Goal: Information Seeking & Learning: Compare options

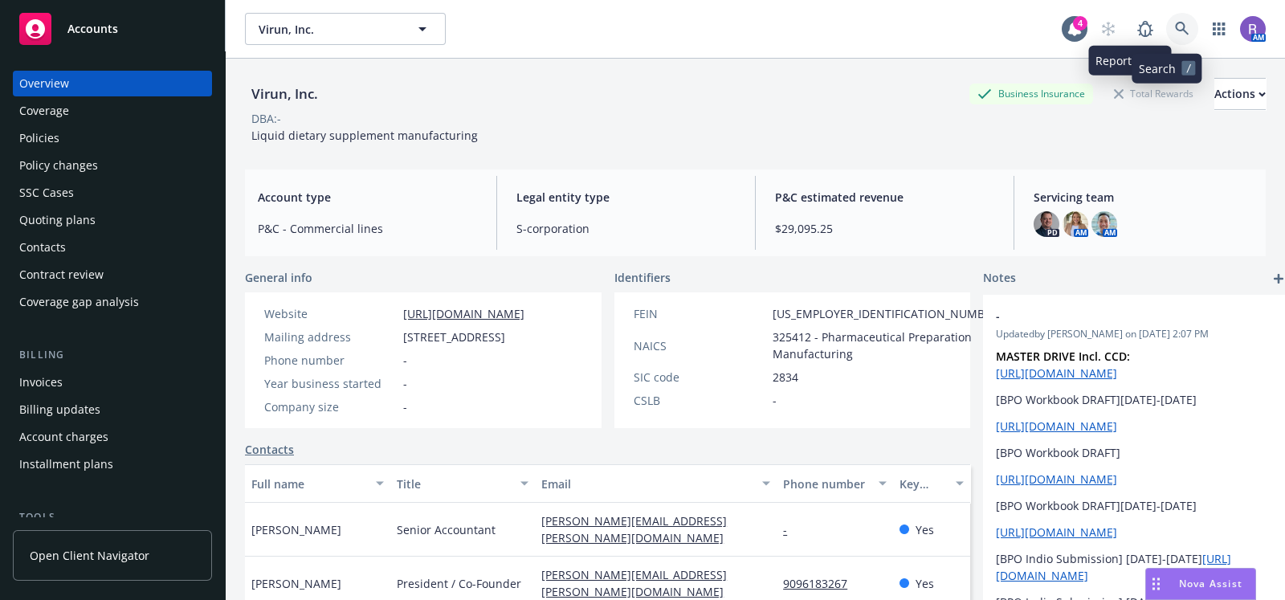
click at [1166, 30] on link at bounding box center [1182, 29] width 32 height 32
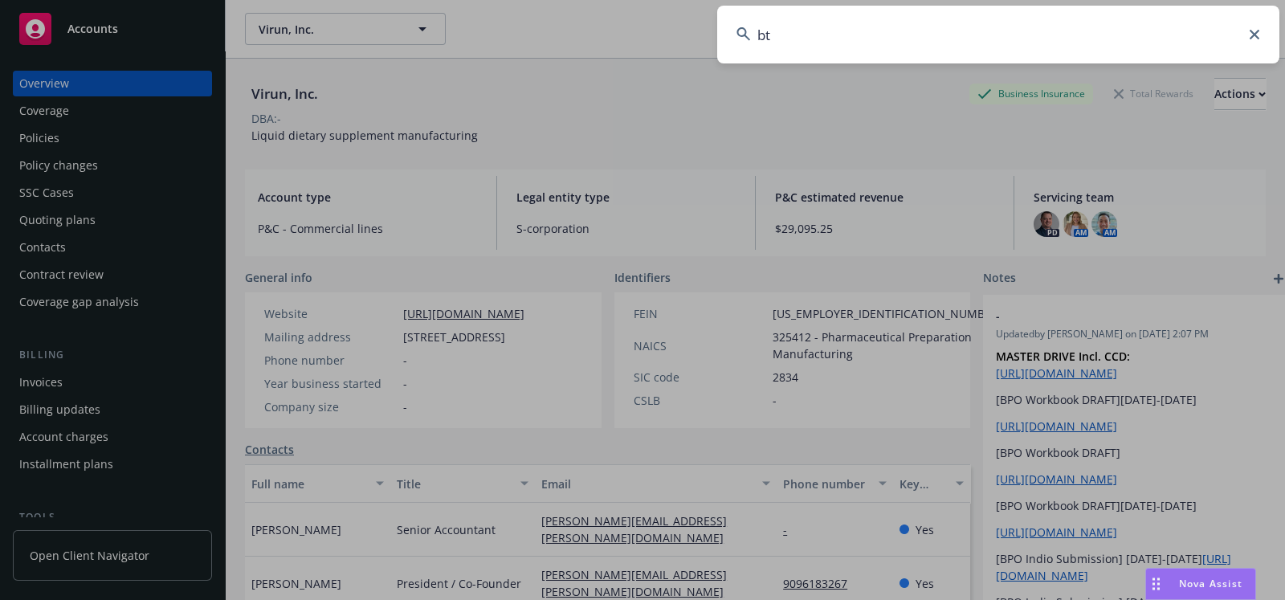
type input "b"
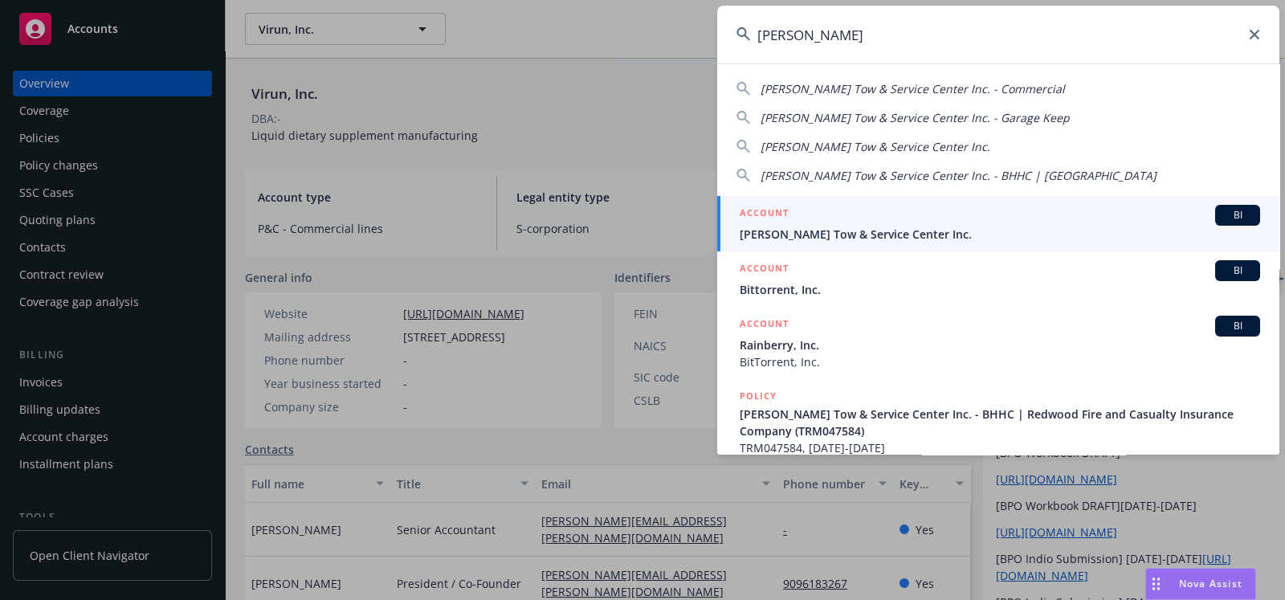
type input "bitetto"
click at [827, 240] on span "[PERSON_NAME] Tow & Service Center Inc." at bounding box center [1000, 234] width 520 height 17
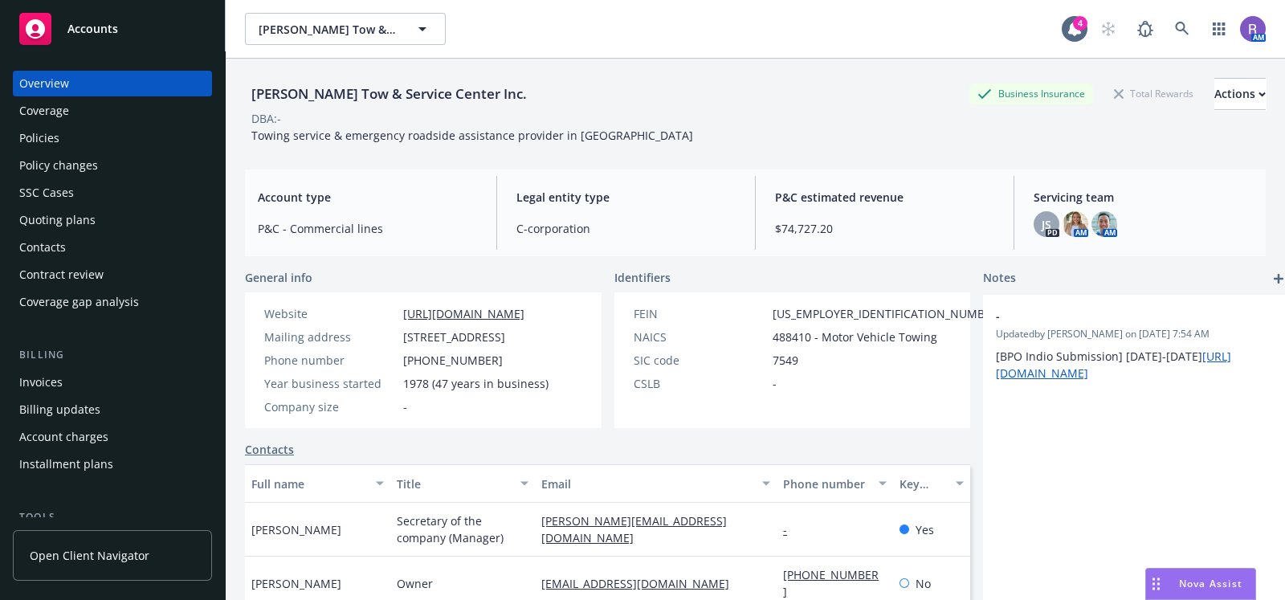
click at [93, 234] on div "Overview Coverage Policies Policy changes SSC Cases Quoting plans Contacts Cont…" at bounding box center [112, 193] width 199 height 244
click at [93, 227] on div "Quoting plans" at bounding box center [112, 220] width 186 height 26
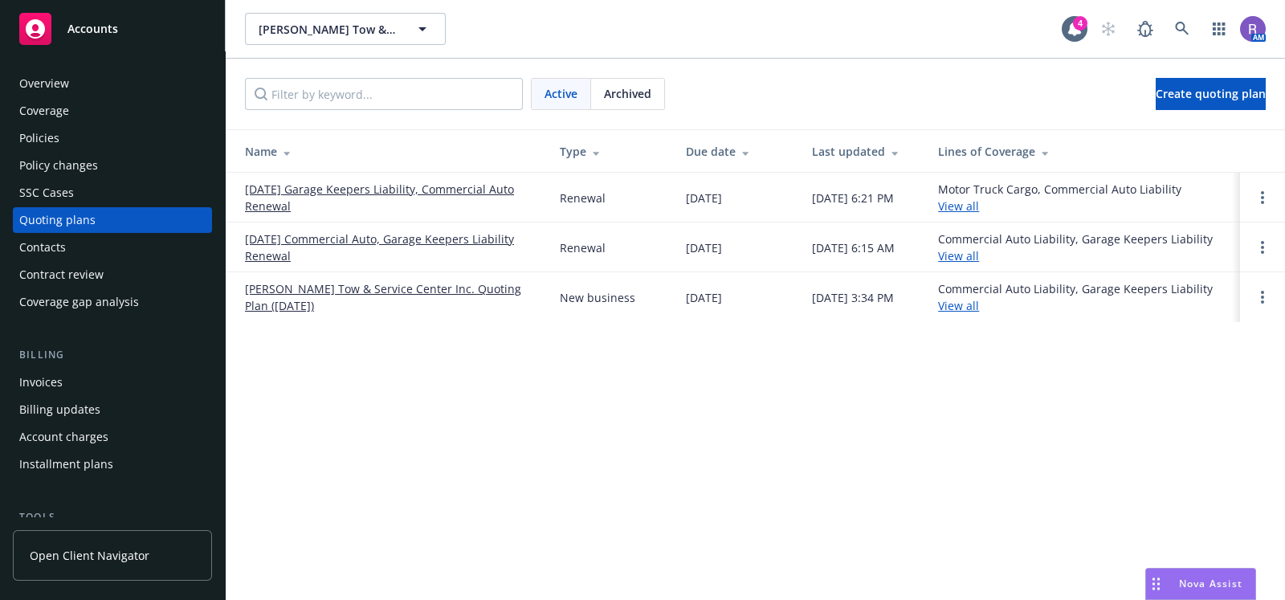
click at [407, 187] on link "09/01/25 Garage Keepers Liability, Commercial Auto Renewal" at bounding box center [389, 198] width 289 height 34
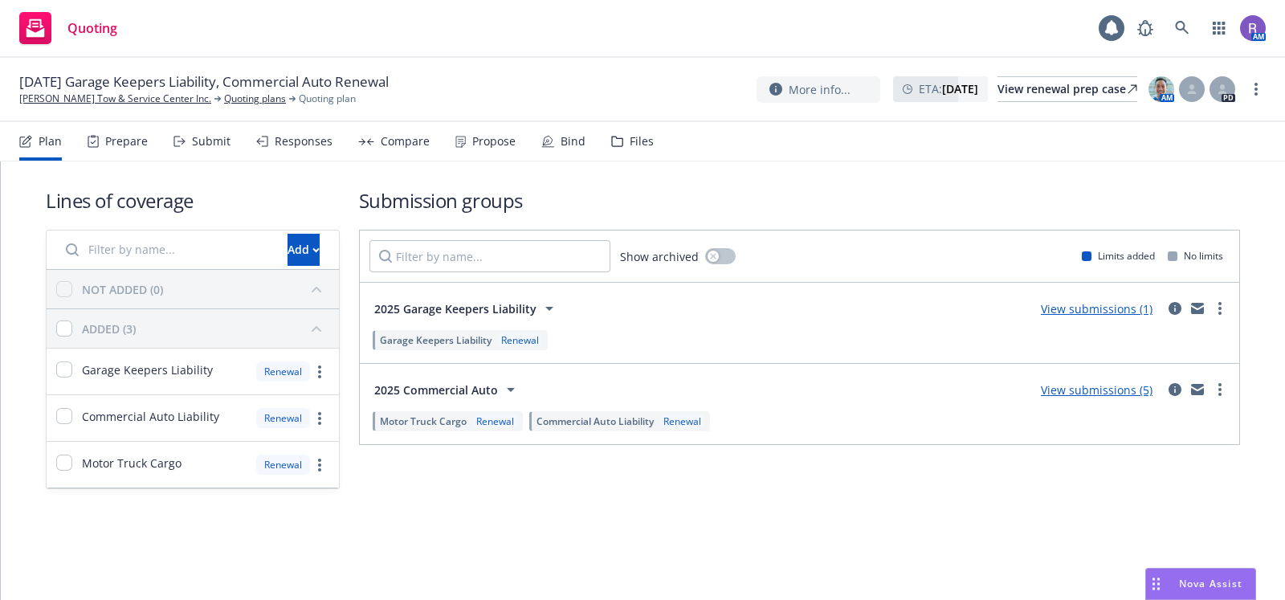
click at [314, 135] on div "Responses" at bounding box center [304, 141] width 58 height 13
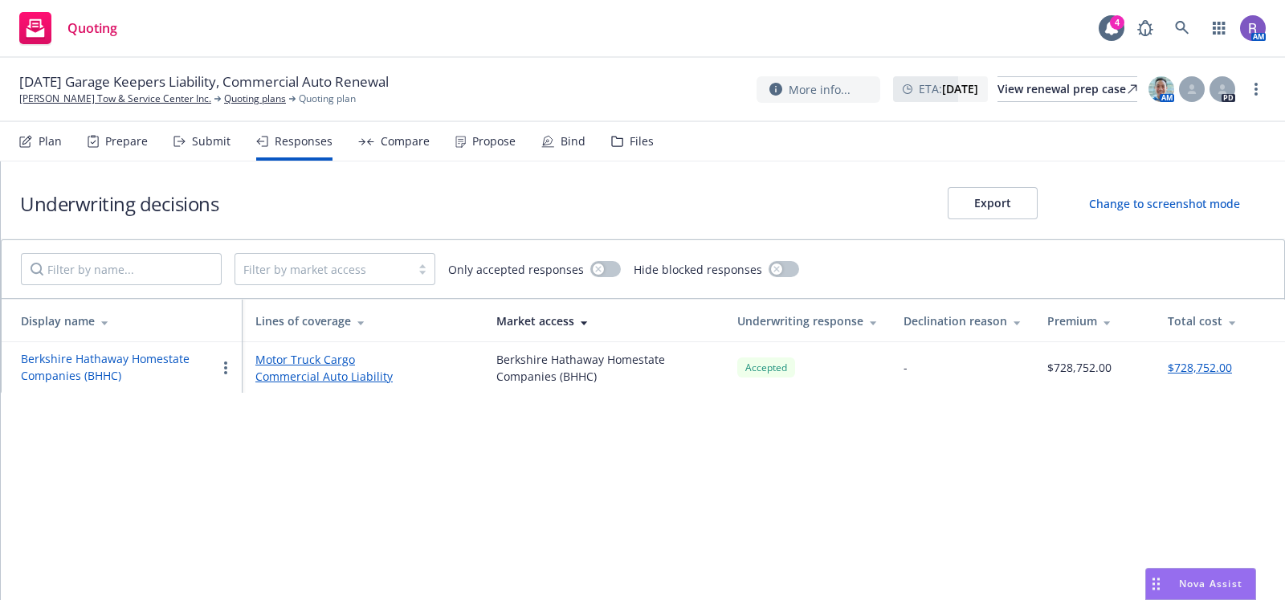
click at [373, 137] on div "Compare" at bounding box center [393, 141] width 71 height 39
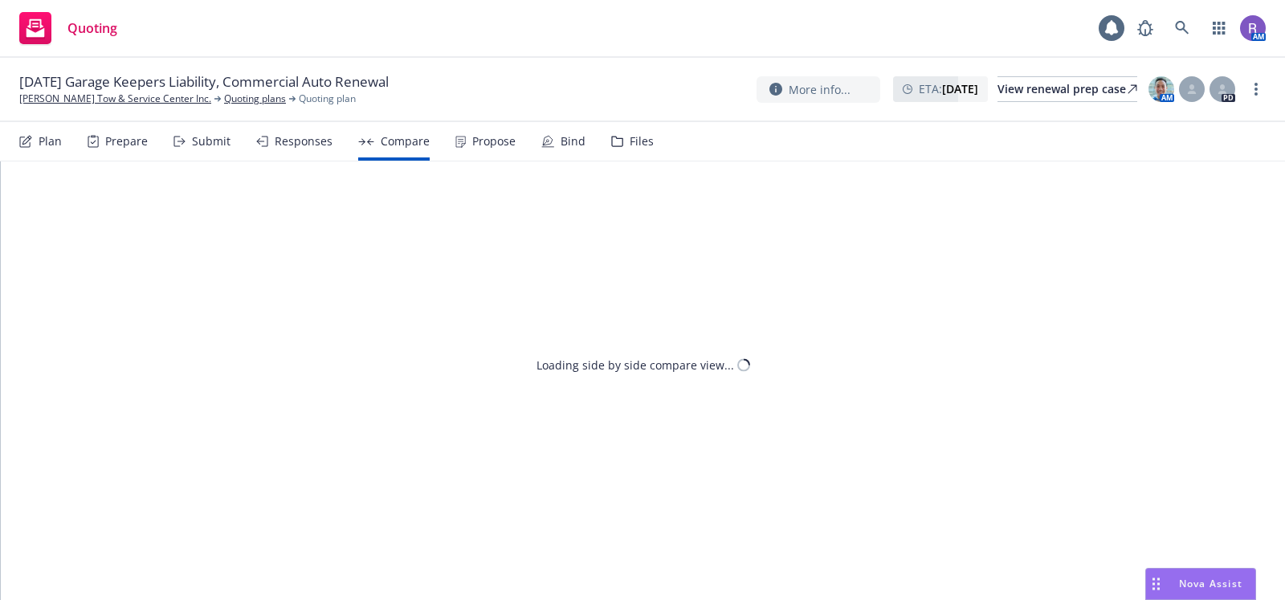
click at [497, 143] on div "Propose" at bounding box center [493, 141] width 43 height 13
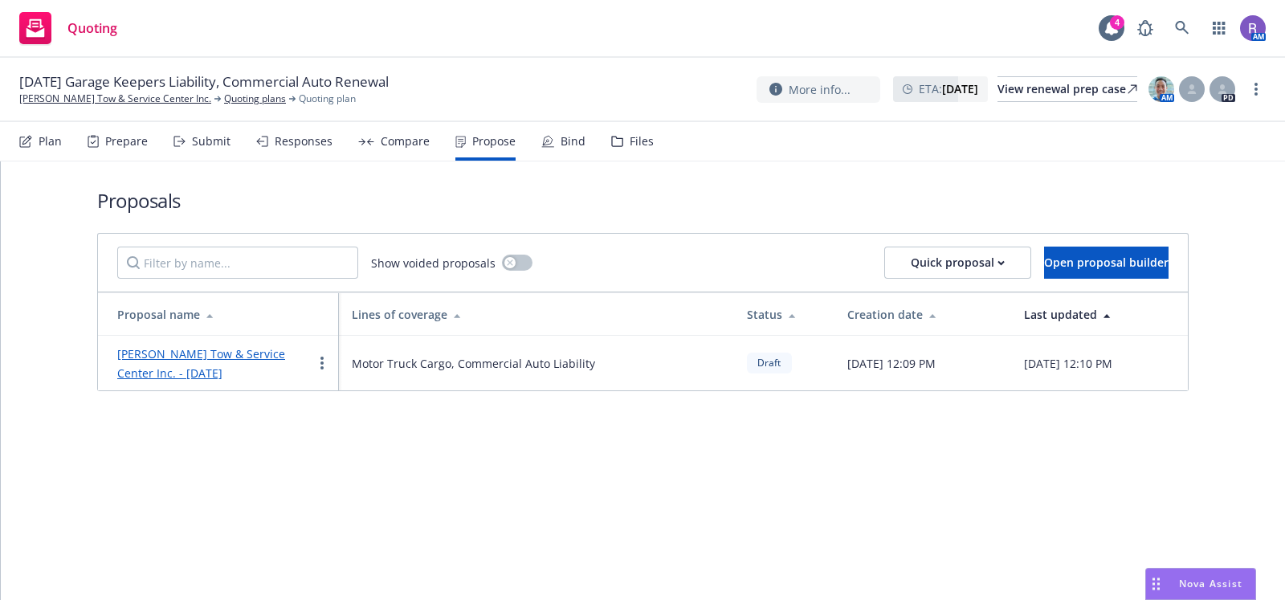
click at [222, 351] on link "Bitetto's Tow & Service Center Inc. - August 2025" at bounding box center [201, 363] width 168 height 35
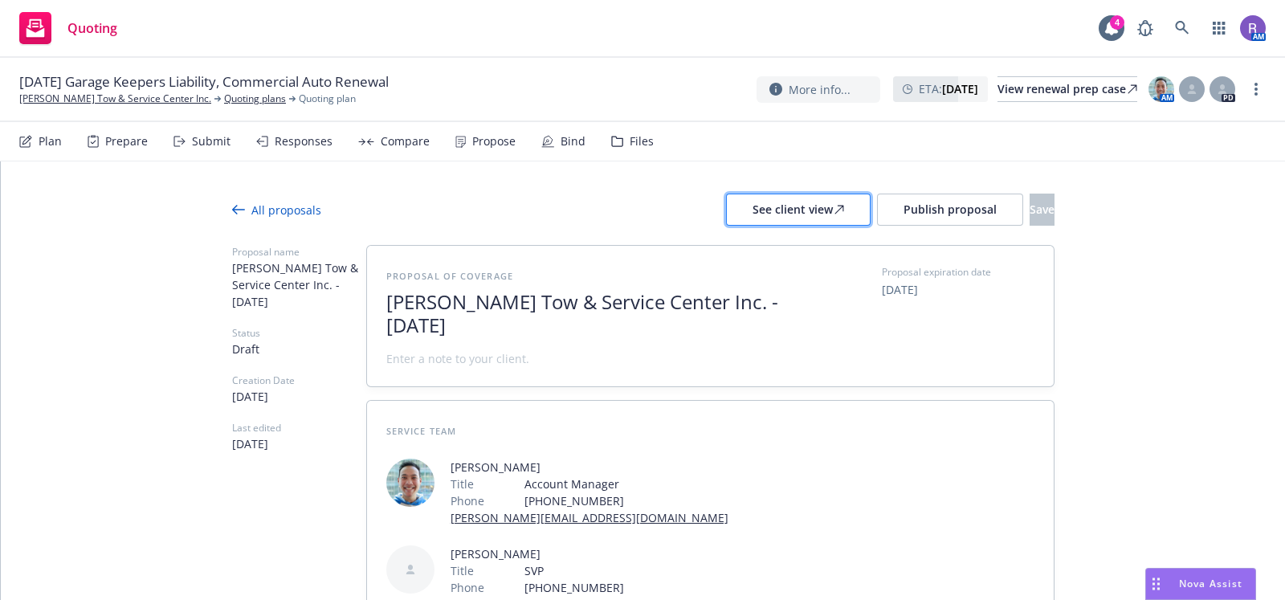
click at [759, 211] on div "See client view" at bounding box center [799, 209] width 92 height 31
type textarea "x"
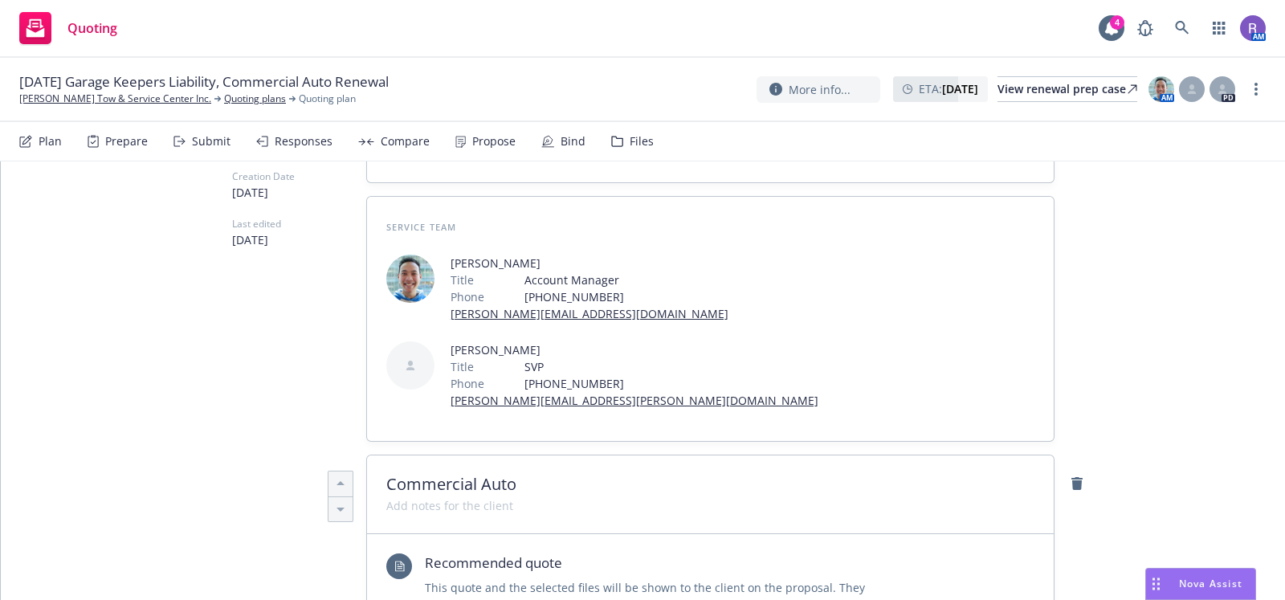
scroll to position [203, 0]
click at [116, 99] on link "[PERSON_NAME] Tow & Service Center Inc." at bounding box center [115, 99] width 192 height 14
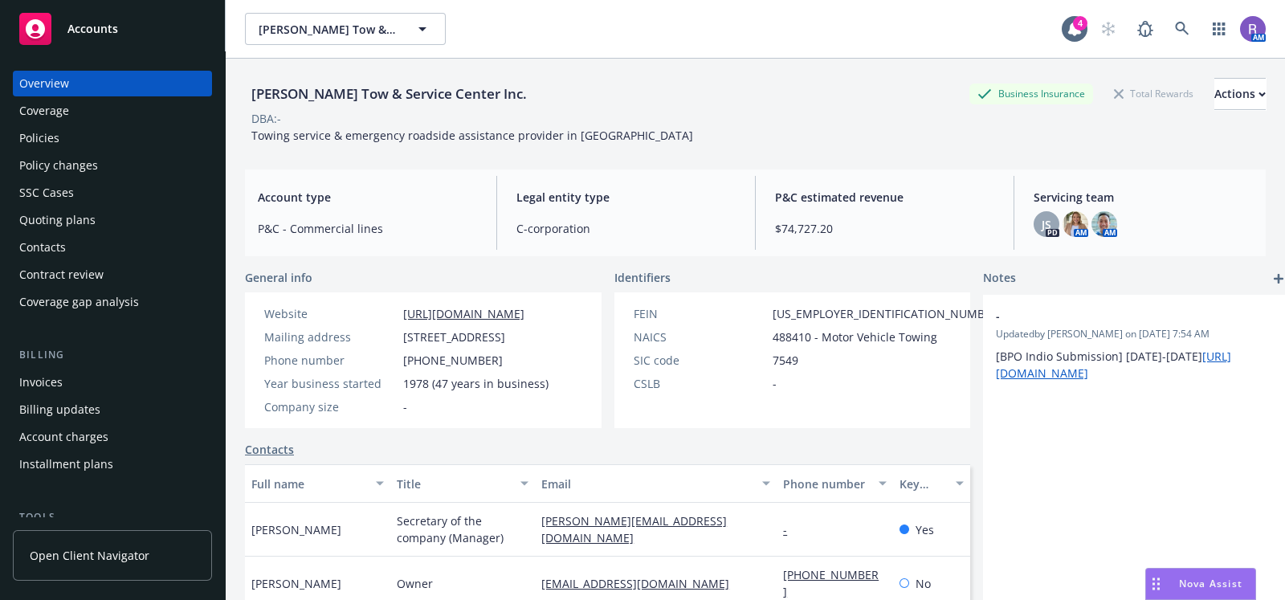
click at [89, 227] on div "Quoting plans" at bounding box center [57, 220] width 76 height 26
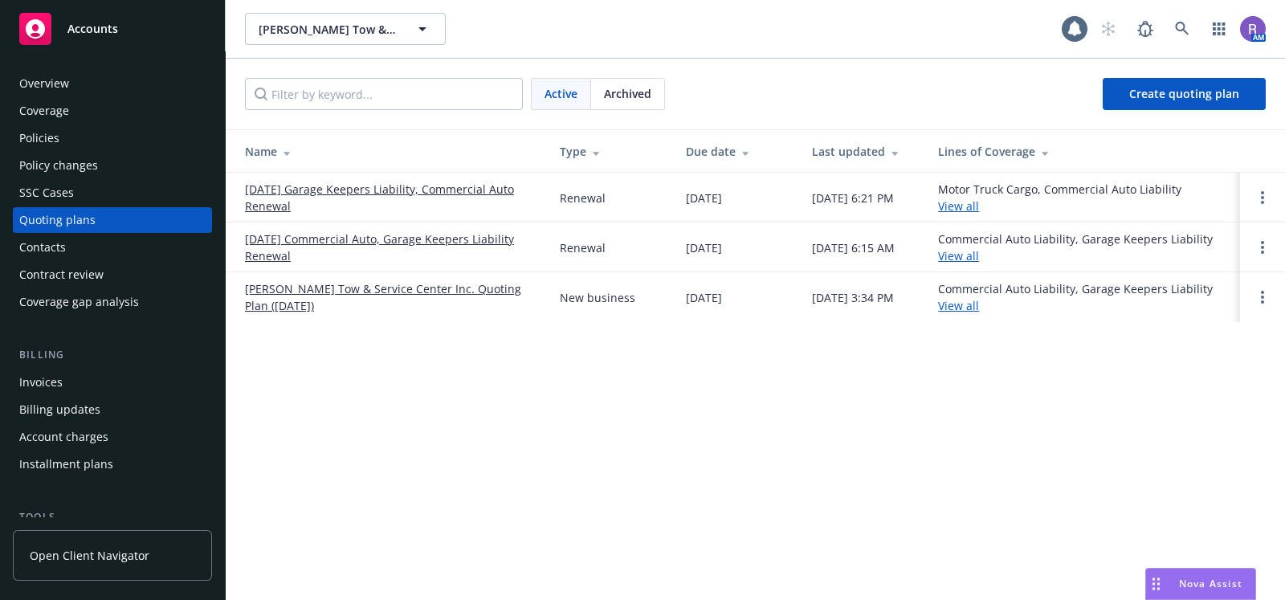
click at [327, 235] on link "09/01/24 Commercial Auto, Garage Keepers Liability Renewal" at bounding box center [389, 248] width 289 height 34
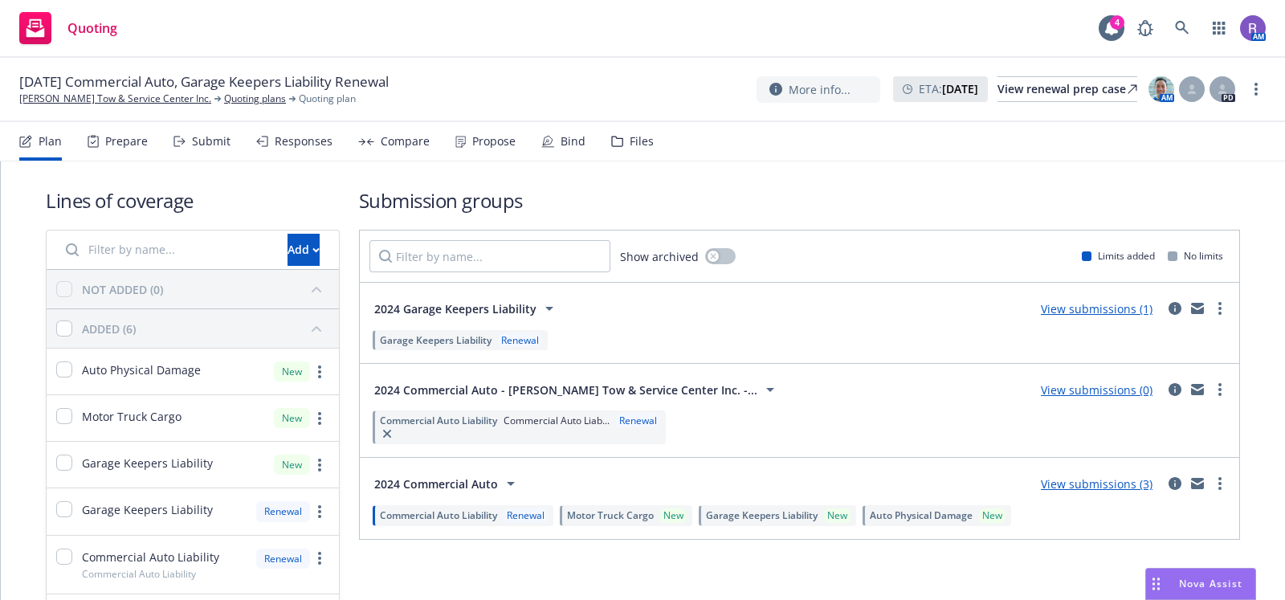
click at [394, 150] on div "Compare" at bounding box center [393, 141] width 71 height 39
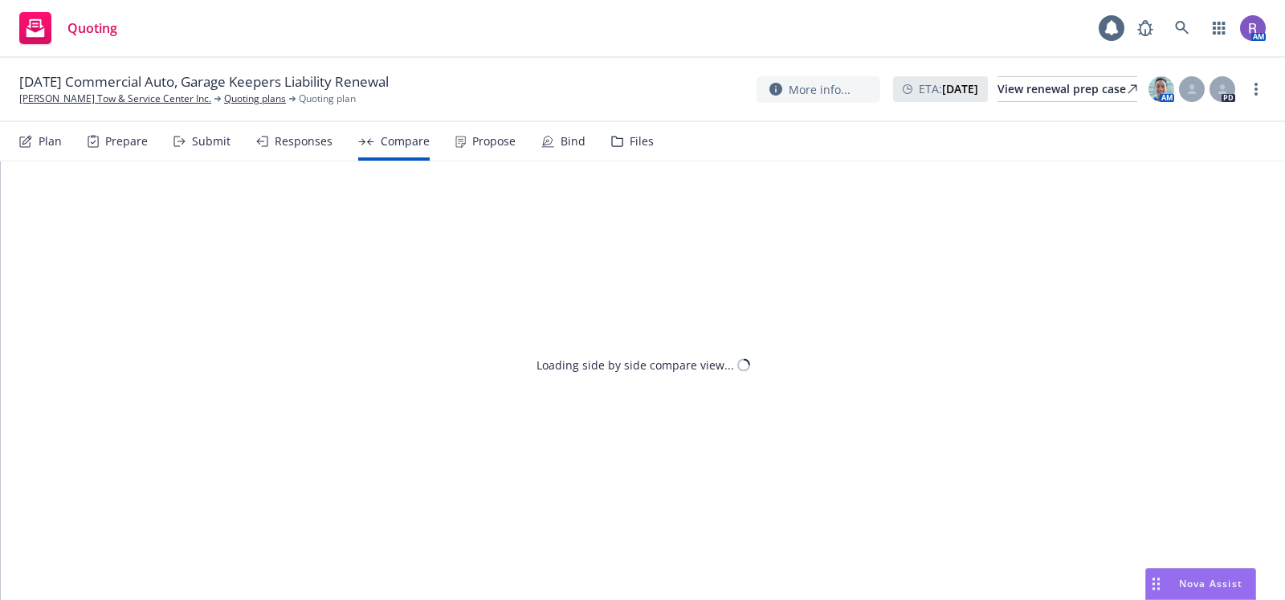
click at [313, 164] on div "Loading side by side compare view..." at bounding box center [643, 380] width 1284 height 439
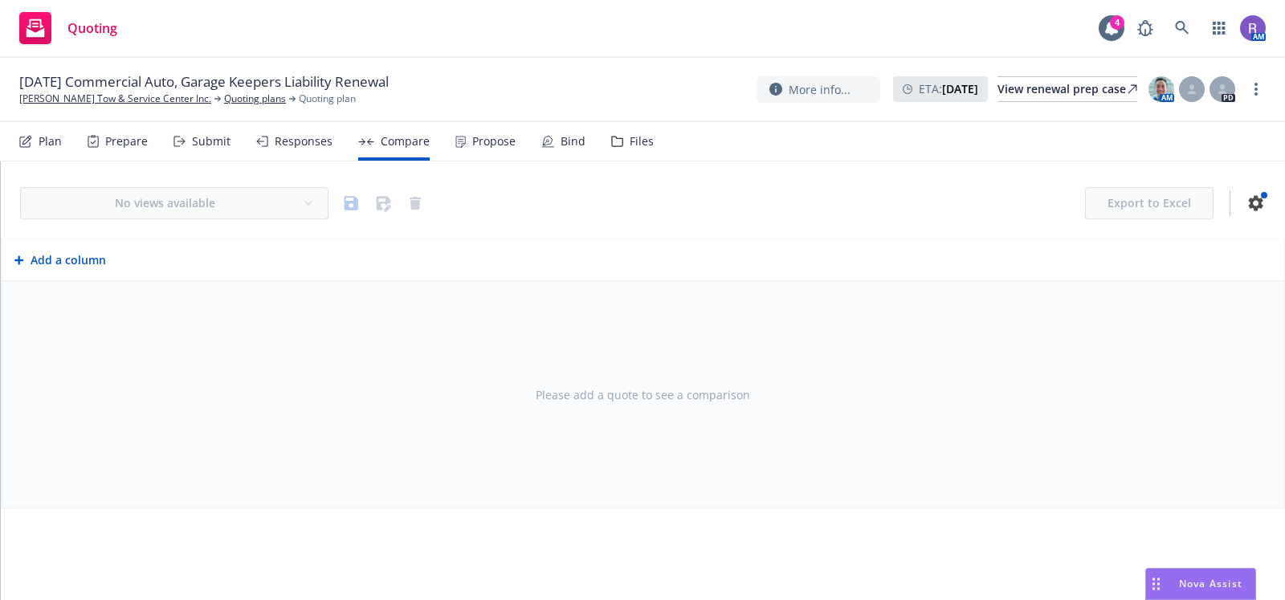
click at [296, 153] on div "Responses" at bounding box center [294, 141] width 76 height 39
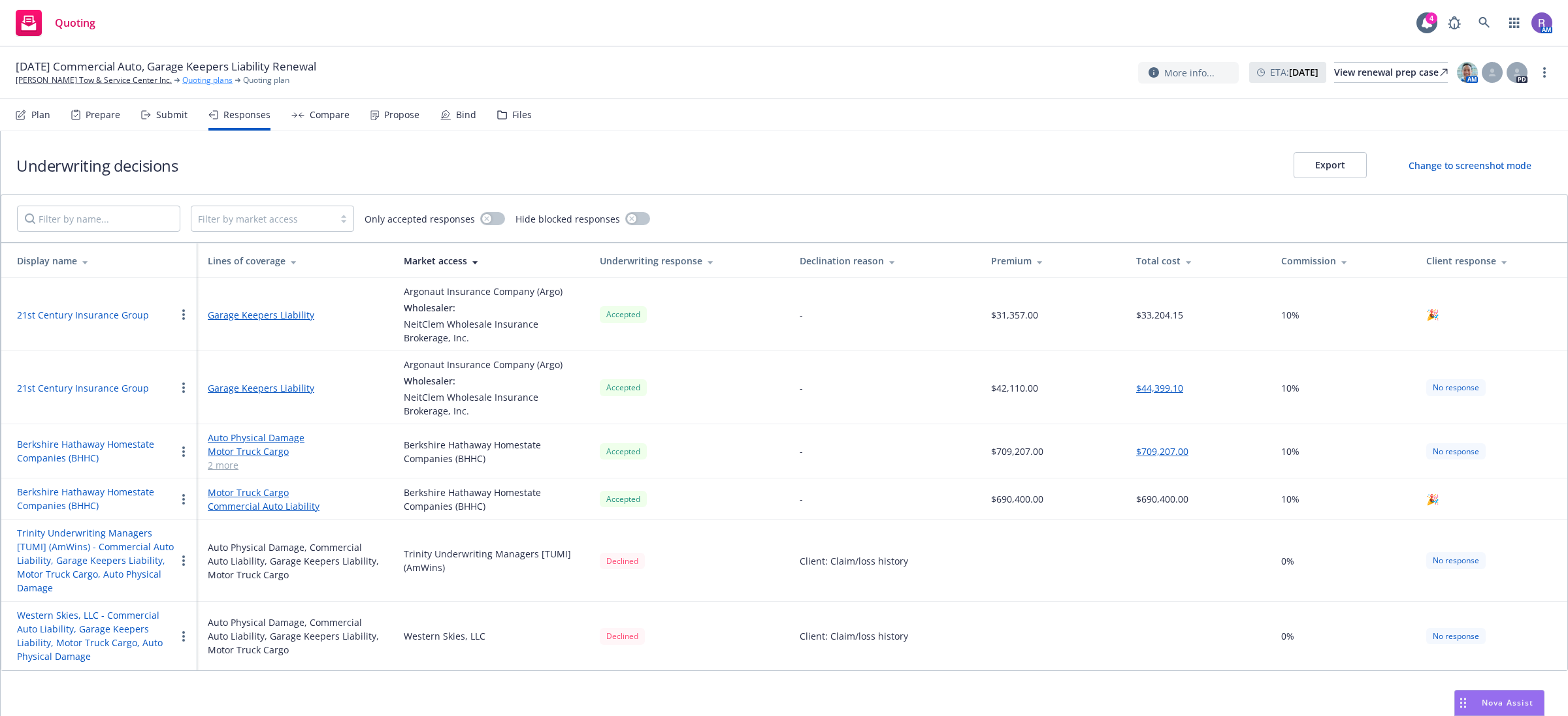
click at [182, 82] on link "Quoting plans" at bounding box center [207, 80] width 50 height 11
